Goal: Information Seeking & Learning: Compare options

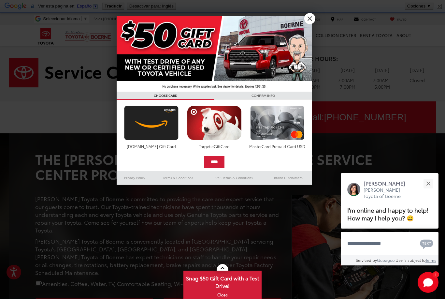
click at [310, 24] on img at bounding box center [214, 53] width 195 height 75
click at [316, 14] on div at bounding box center [222, 149] width 445 height 299
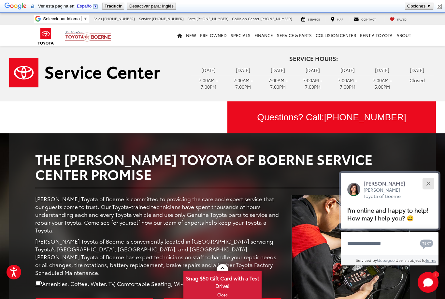
click at [434, 176] on button "Close" at bounding box center [428, 183] width 14 height 14
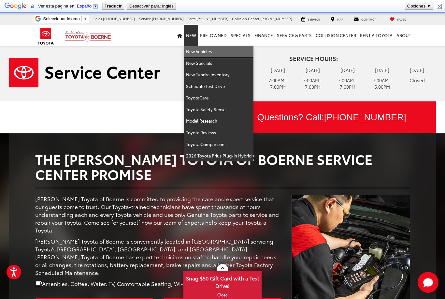
click at [210, 52] on link "New Vehicles" at bounding box center [218, 52] width 69 height 12
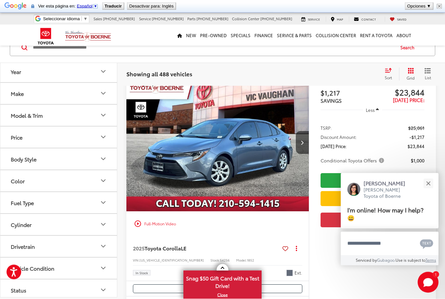
scroll to position [1095, 0]
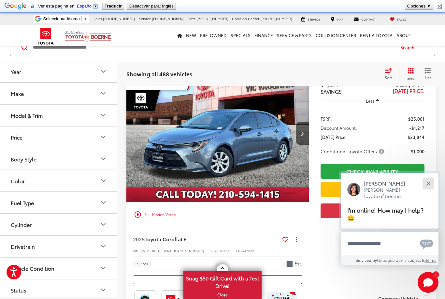
click at [429, 185] on div "Close" at bounding box center [428, 183] width 4 height 4
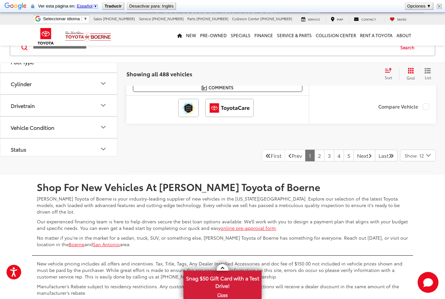
scroll to position [3082, 0]
click at [425, 160] on div "Show: 12" at bounding box center [417, 155] width 35 height 11
click at [418, 205] on button "Show: 96" at bounding box center [417, 205] width 35 height 12
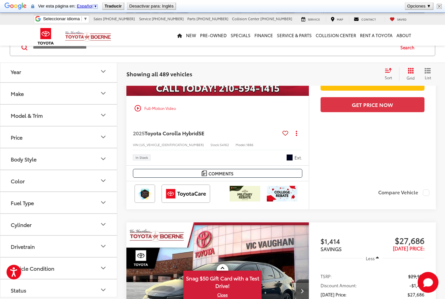
scroll to position [4052, 0]
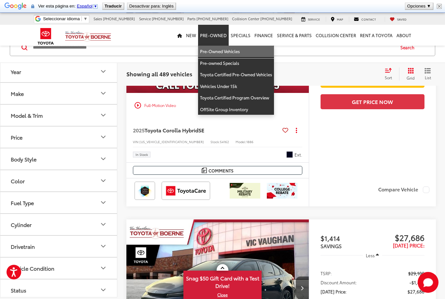
click at [214, 52] on link "Pre-Owned Vehicles" at bounding box center [236, 52] width 76 height 12
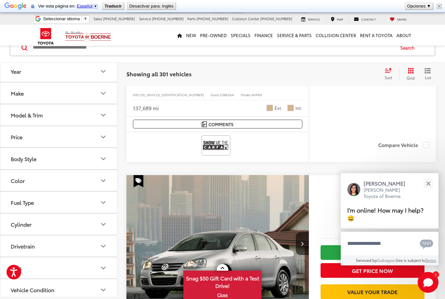
scroll to position [1270, 0]
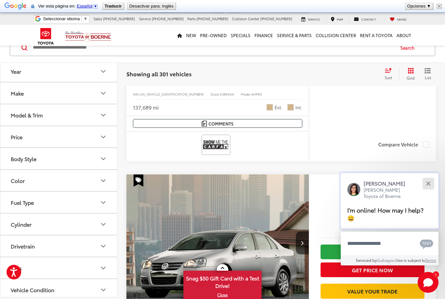
click at [429, 185] on div "Close" at bounding box center [428, 183] width 4 height 4
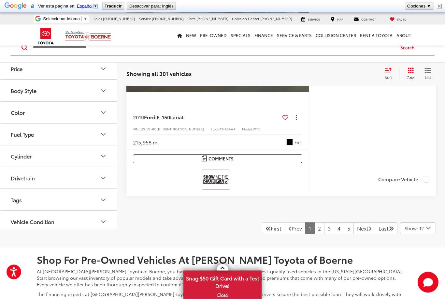
scroll to position [3049, 0]
click at [324, 230] on link "3" at bounding box center [329, 228] width 10 height 12
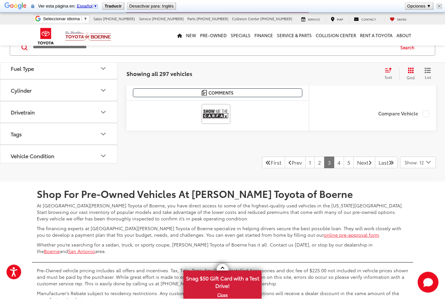
scroll to position [3083, 0]
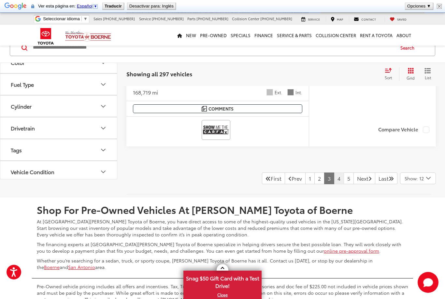
click at [334, 176] on link "4" at bounding box center [339, 178] width 10 height 12
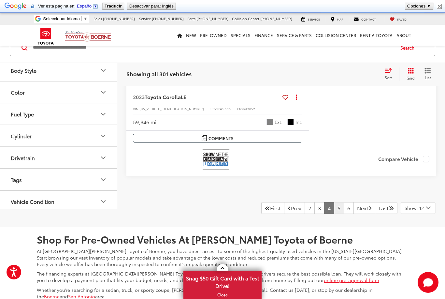
scroll to position [3074, 0]
click at [334, 207] on link "5" at bounding box center [339, 208] width 10 height 12
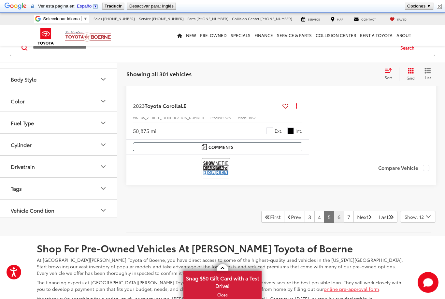
scroll to position [3036, 0]
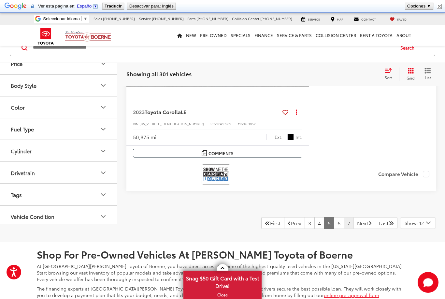
click at [344, 220] on link "7" at bounding box center [349, 223] width 10 height 12
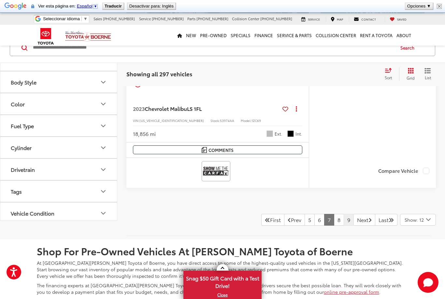
scroll to position [3028, 0]
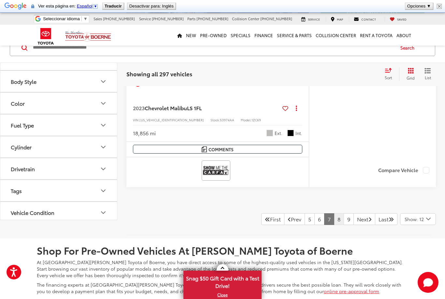
click at [334, 215] on link "8" at bounding box center [339, 219] width 10 height 12
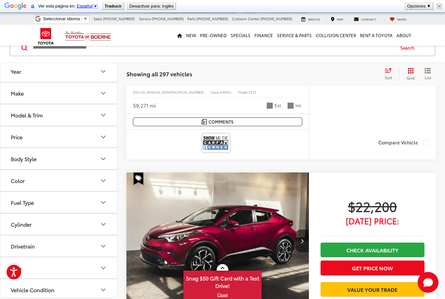
scroll to position [2812, 0]
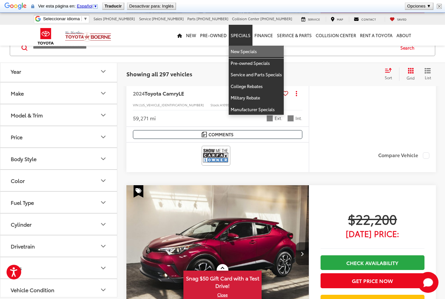
click at [255, 50] on link "New Specials" at bounding box center [256, 52] width 55 height 12
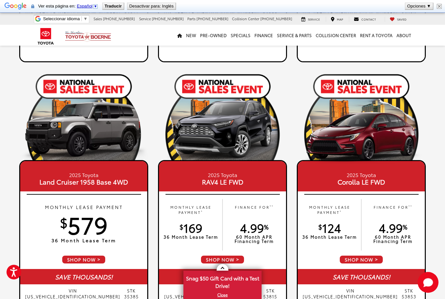
scroll to position [577, 0]
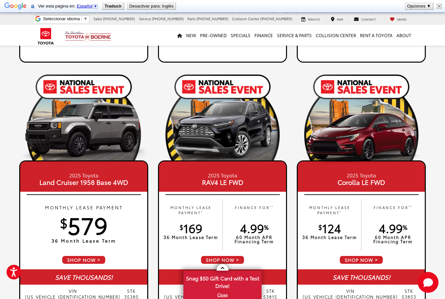
click at [63, 133] on img at bounding box center [83, 132] width 129 height 64
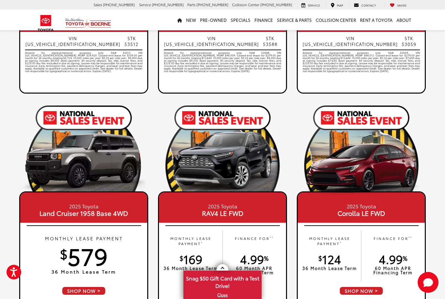
scroll to position [523, 0]
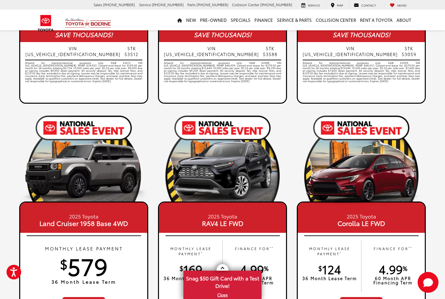
click at [71, 161] on img at bounding box center [83, 173] width 129 height 64
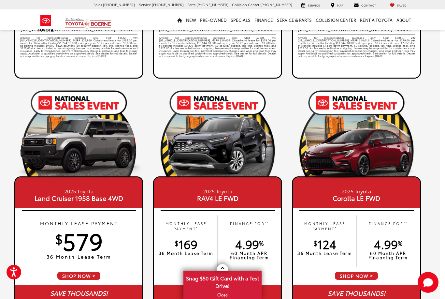
scroll to position [547, 5]
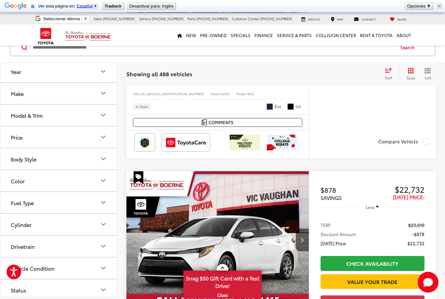
scroll to position [477, 0]
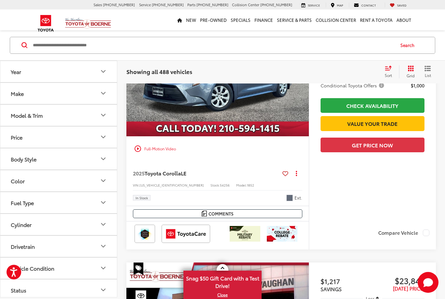
scroll to position [1140, 0]
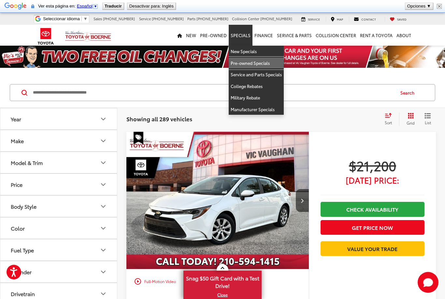
click at [249, 65] on link "Pre-owned Specials" at bounding box center [256, 63] width 55 height 12
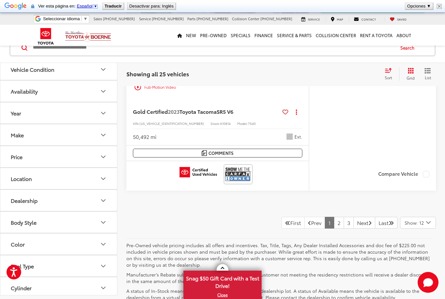
scroll to position [3075, 0]
click at [344, 228] on link "3" at bounding box center [349, 222] width 10 height 12
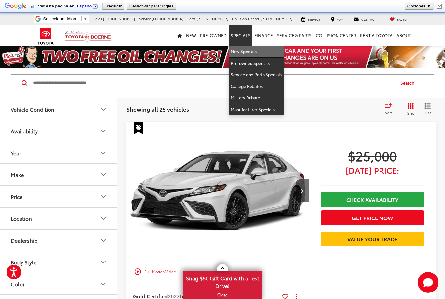
click at [249, 47] on link "New Specials" at bounding box center [256, 52] width 55 height 12
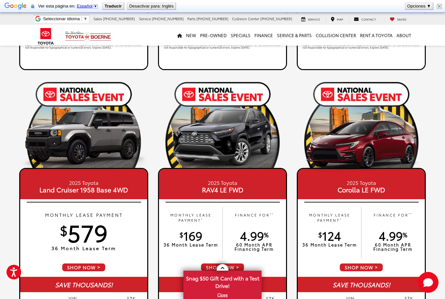
scroll to position [570, 0]
click at [63, 181] on small "2025 Toyota" at bounding box center [84, 181] width 124 height 7
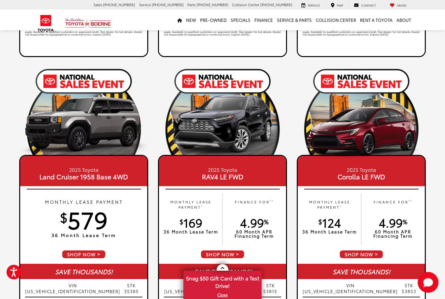
click at [83, 256] on span "SHOP NOW" at bounding box center [84, 253] width 44 height 9
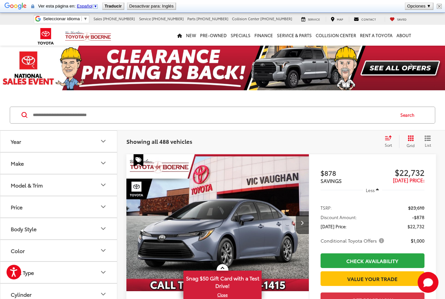
click at [115, 259] on button "Color" at bounding box center [58, 250] width 117 height 21
